Goal: Find specific page/section: Find specific page/section

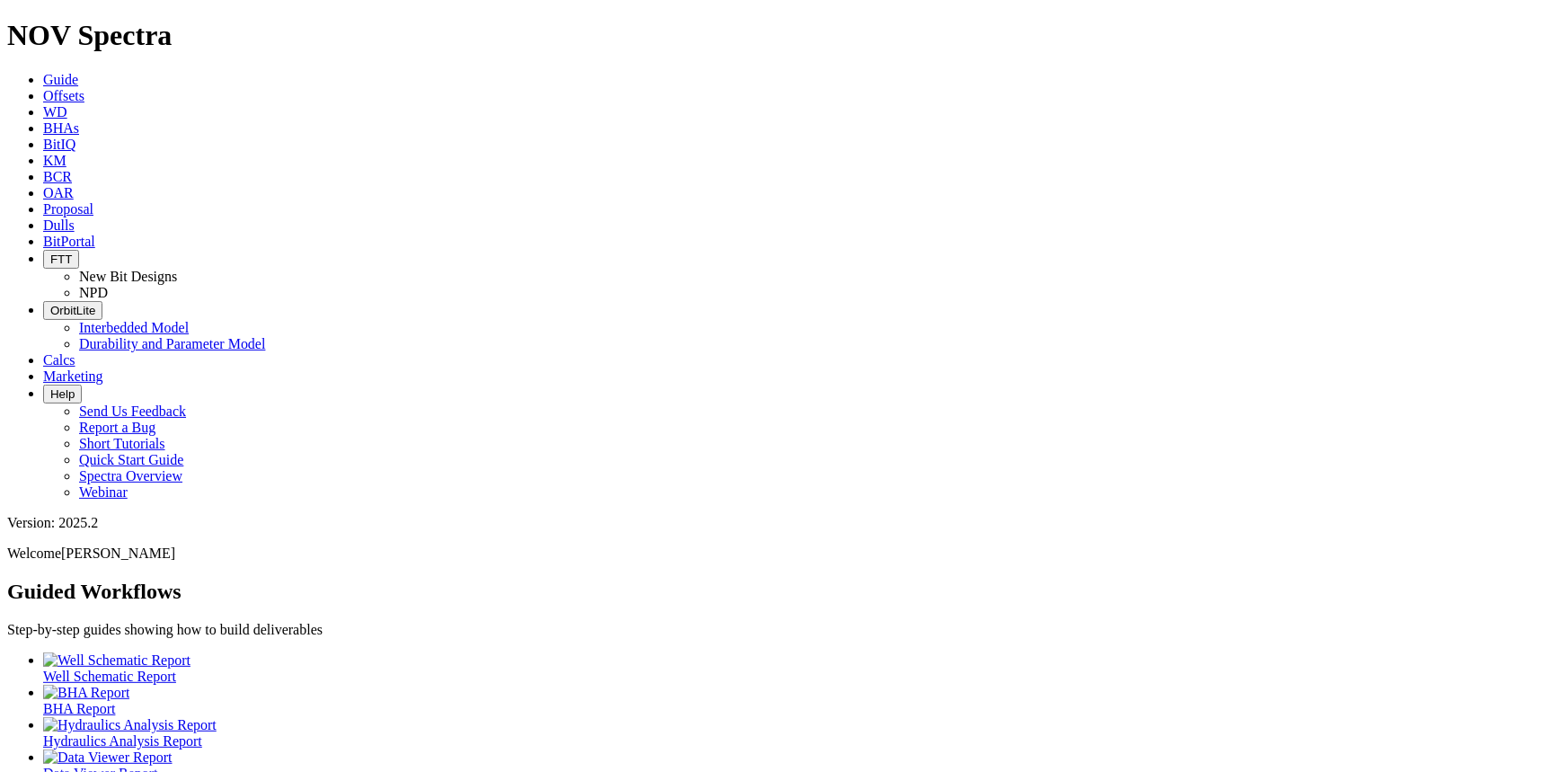
click at [75, 217] on link "Dulls" at bounding box center [58, 225] width 31 height 15
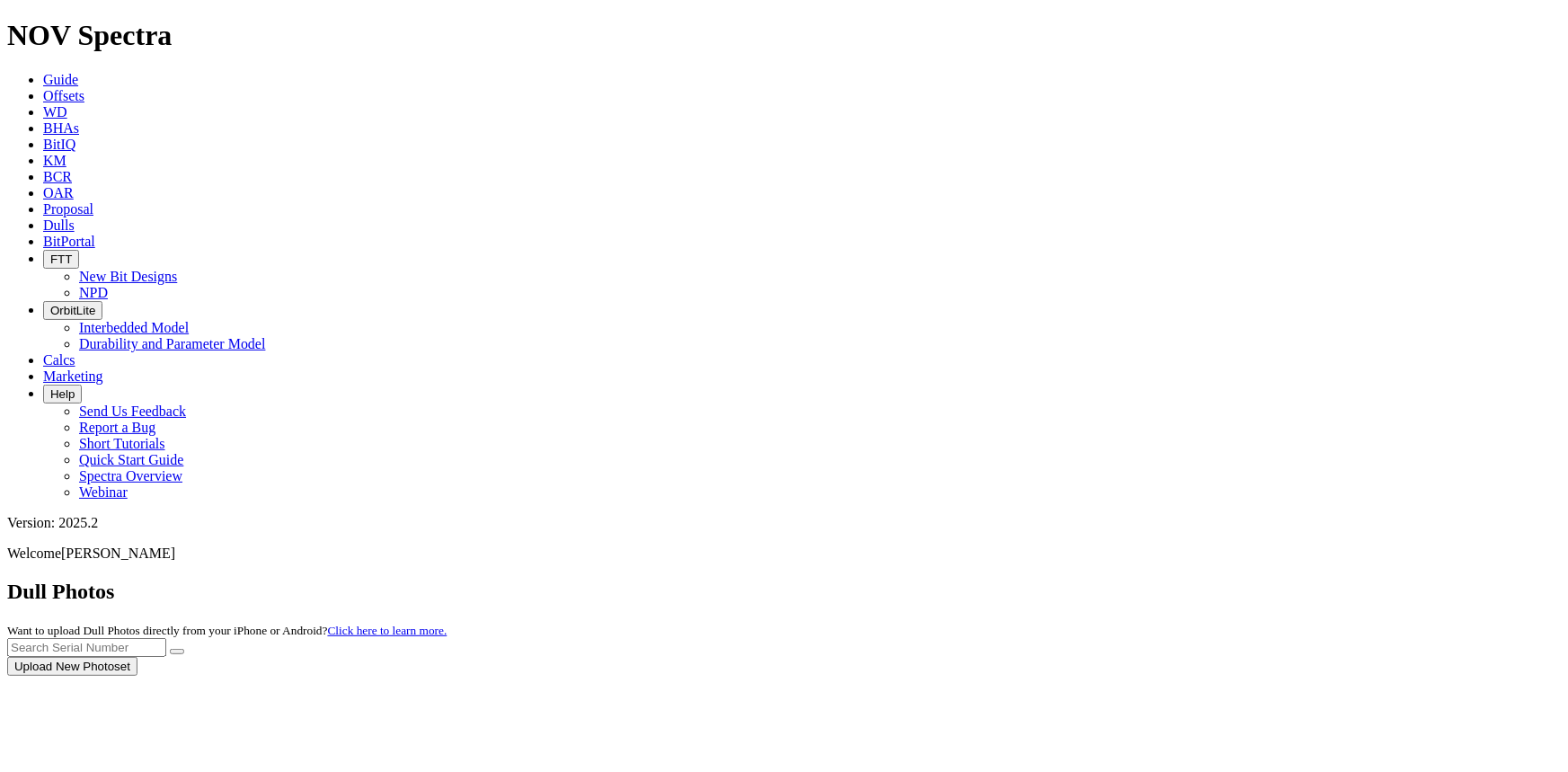
click at [1216, 675] on div at bounding box center [784, 675] width 1554 height 0
click at [166, 637] on input "text" at bounding box center [87, 647] width 159 height 19
type input "A319085"
click at [170, 649] on button "submit" at bounding box center [176, 652] width 14 height 6
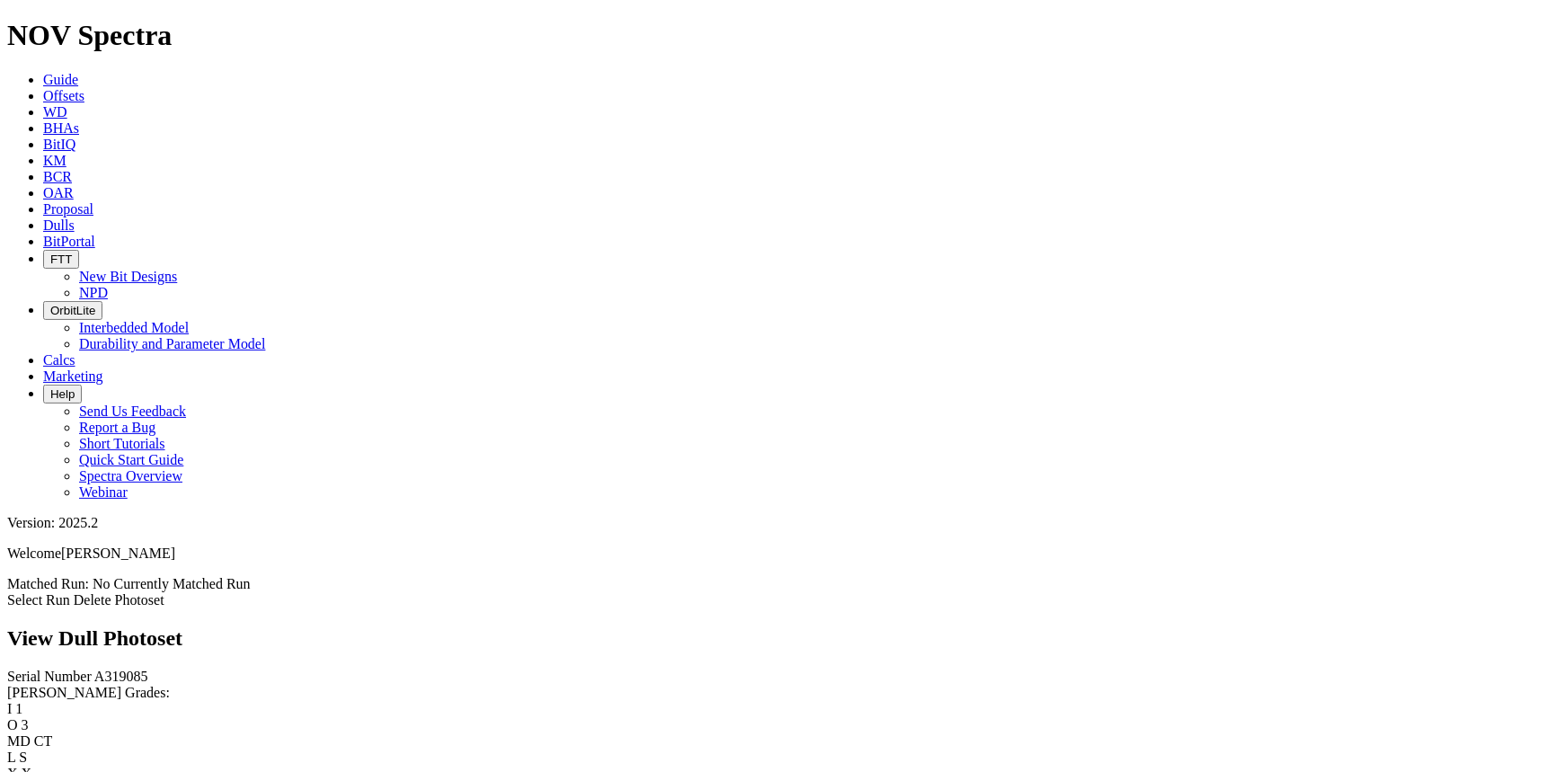
scroll to position [162, 0]
